Goal: Complete application form

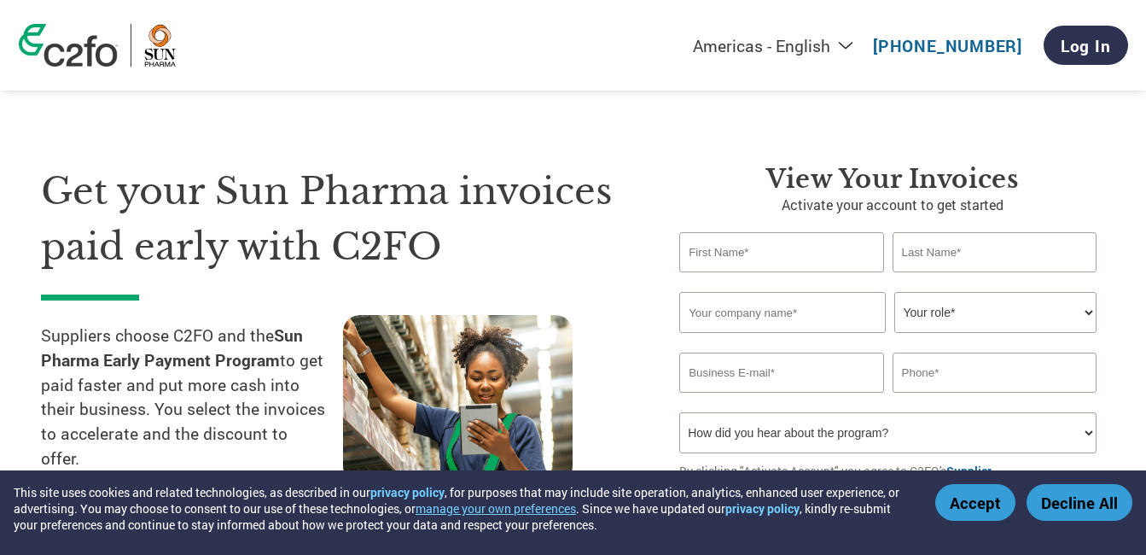
click at [763, 258] on input "text" at bounding box center [781, 252] width 204 height 40
type input "[PERSON_NAME]"
type input "PRAKRUTI INFOCOM"
type input "[PERSON_NAME][EMAIL_ADDRESS][DOMAIN_NAME]"
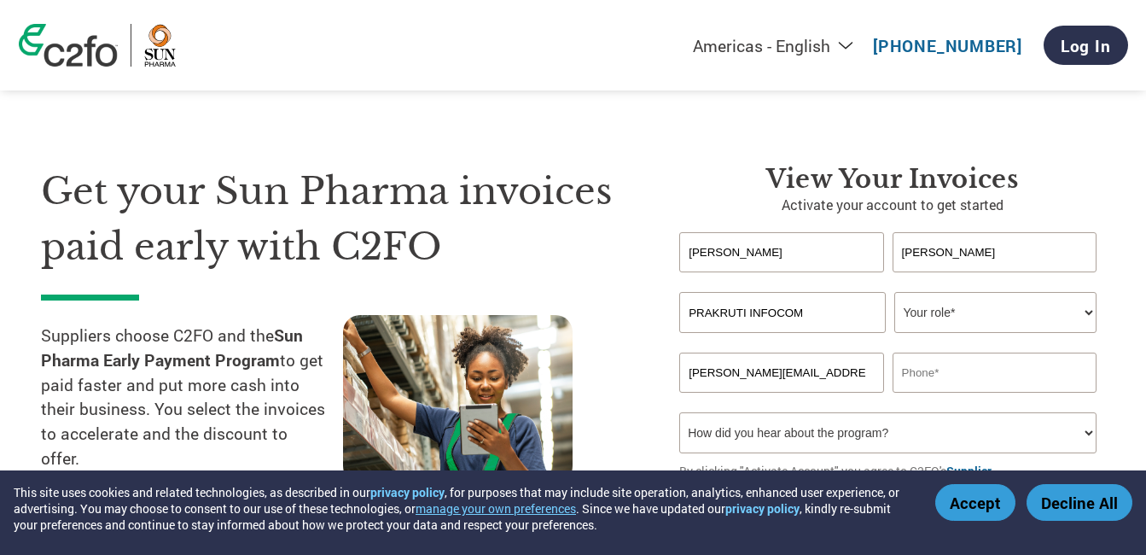
type input "9824033070"
click at [983, 308] on select "Your role* CFO Controller Credit Manager Finance Director Treasurer CEO Preside…" at bounding box center [996, 312] width 202 height 41
select select "OWNER_FOUNDER"
click at [895, 292] on select "Your role* CFO Controller Credit Manager Finance Director Treasurer CEO Preside…" at bounding box center [996, 312] width 202 height 41
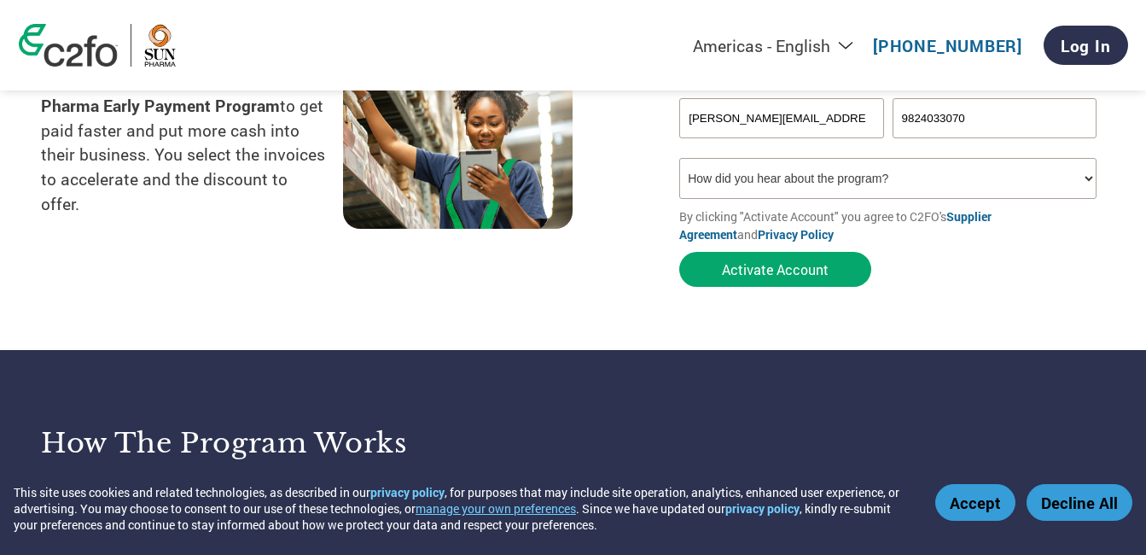
scroll to position [256, 0]
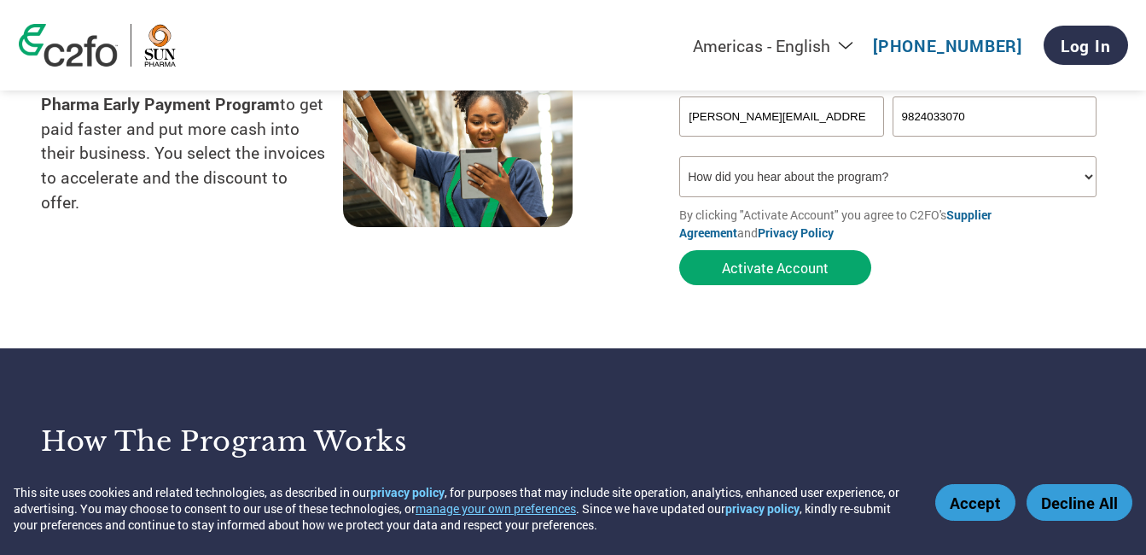
click at [849, 175] on select "How did you hear about the program? Received a letter Email Social Media Online…" at bounding box center [887, 176] width 417 height 41
select select "Email"
click at [679, 156] on select "How did you hear about the program? Received a letter Email Social Media Online…" at bounding box center [887, 176] width 417 height 41
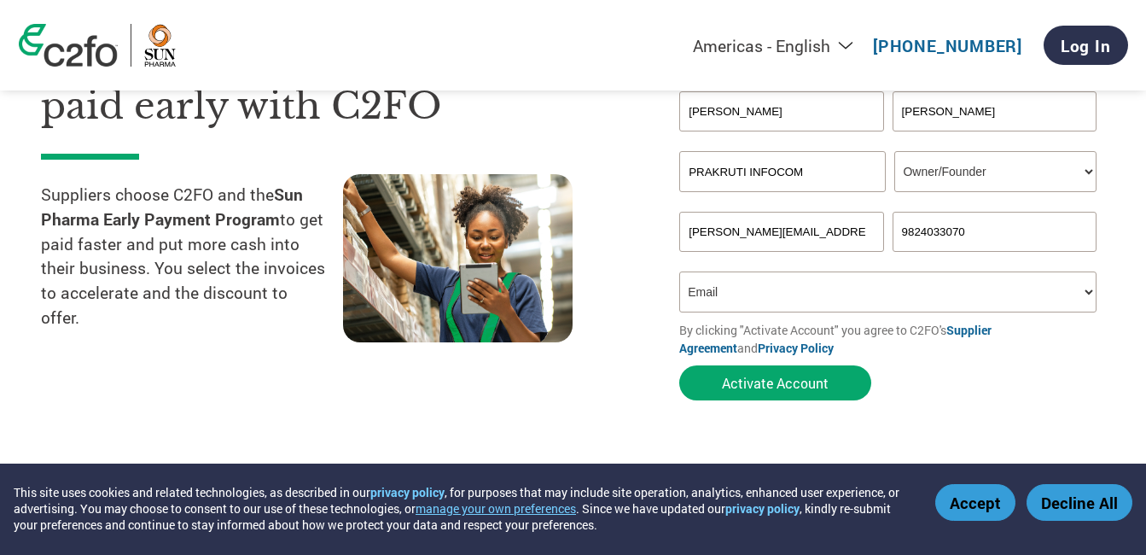
scroll to position [171, 0]
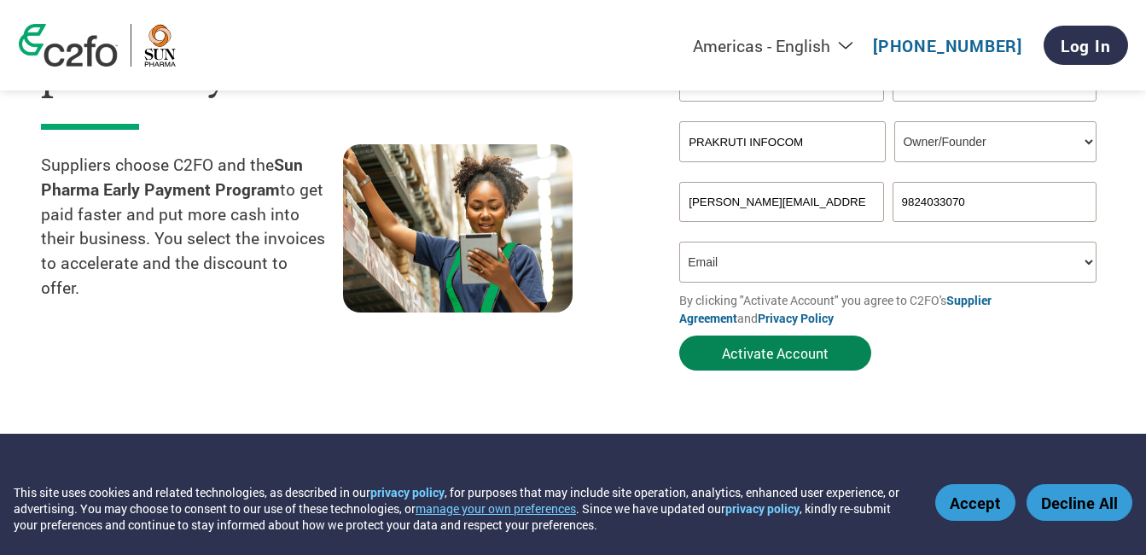
click at [824, 361] on button "Activate Account" at bounding box center [775, 352] width 192 height 35
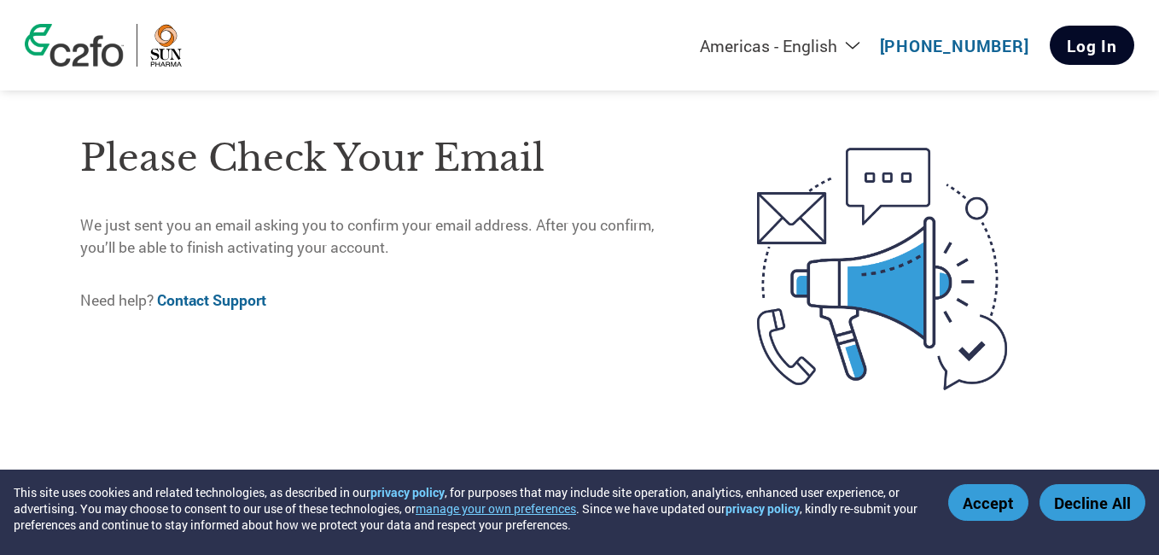
click at [1079, 49] on link "Log In" at bounding box center [1092, 45] width 85 height 39
